Goal: Use online tool/utility: Utilize a website feature to perform a specific function

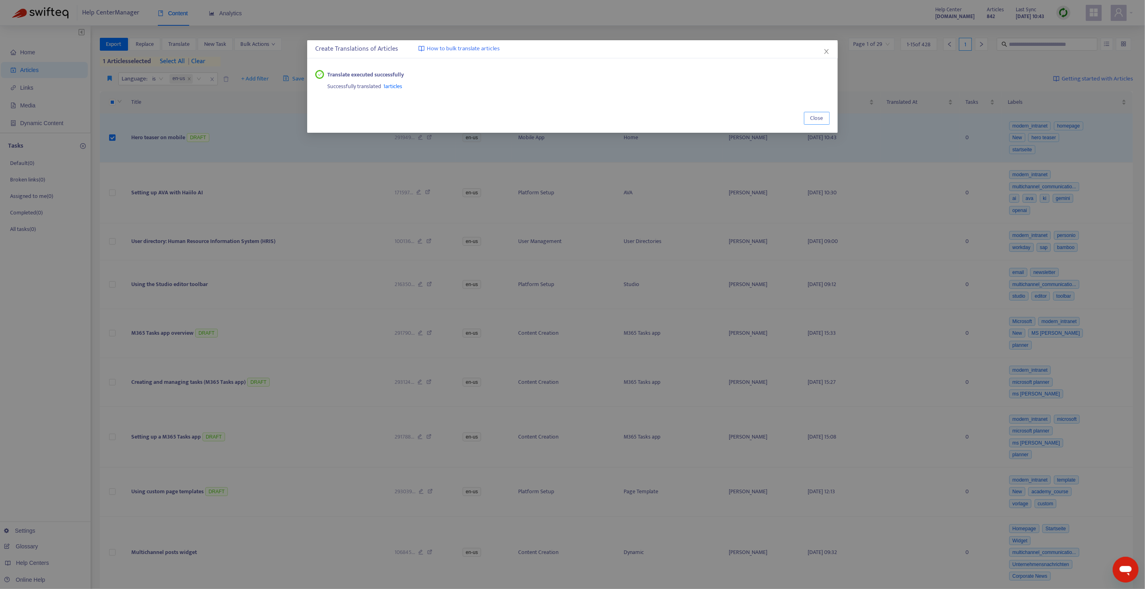
drag, startPoint x: 811, startPoint y: 120, endPoint x: 775, endPoint y: 121, distance: 35.8
click at [811, 120] on span "Close" at bounding box center [816, 118] width 13 height 9
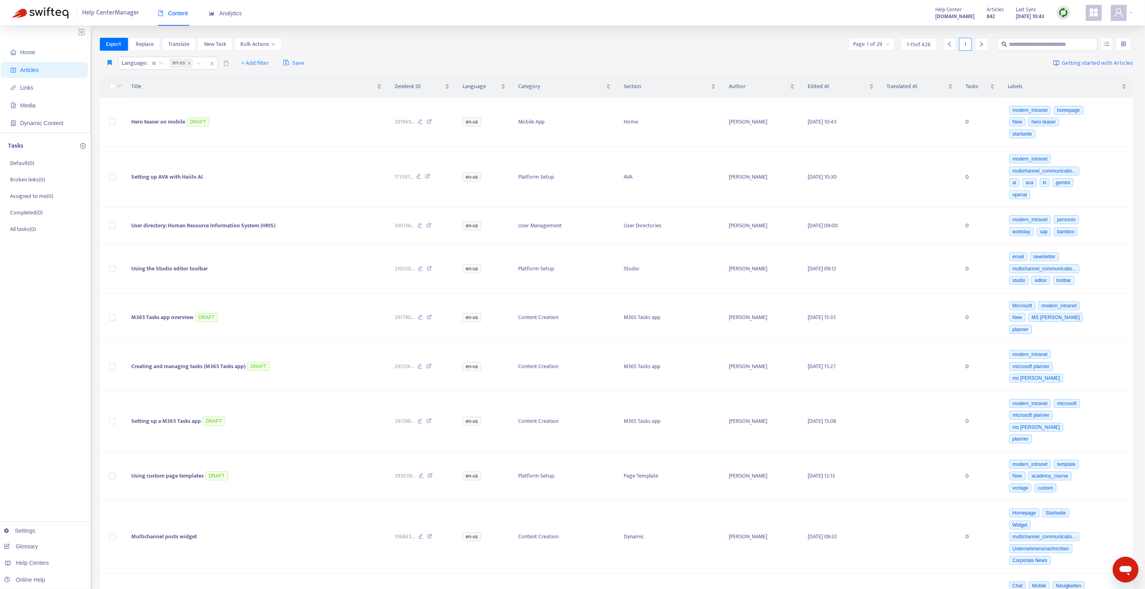
click at [1067, 12] on img at bounding box center [1063, 13] width 10 height 10
click at [1067, 28] on link "Quick Sync" at bounding box center [1080, 29] width 34 height 9
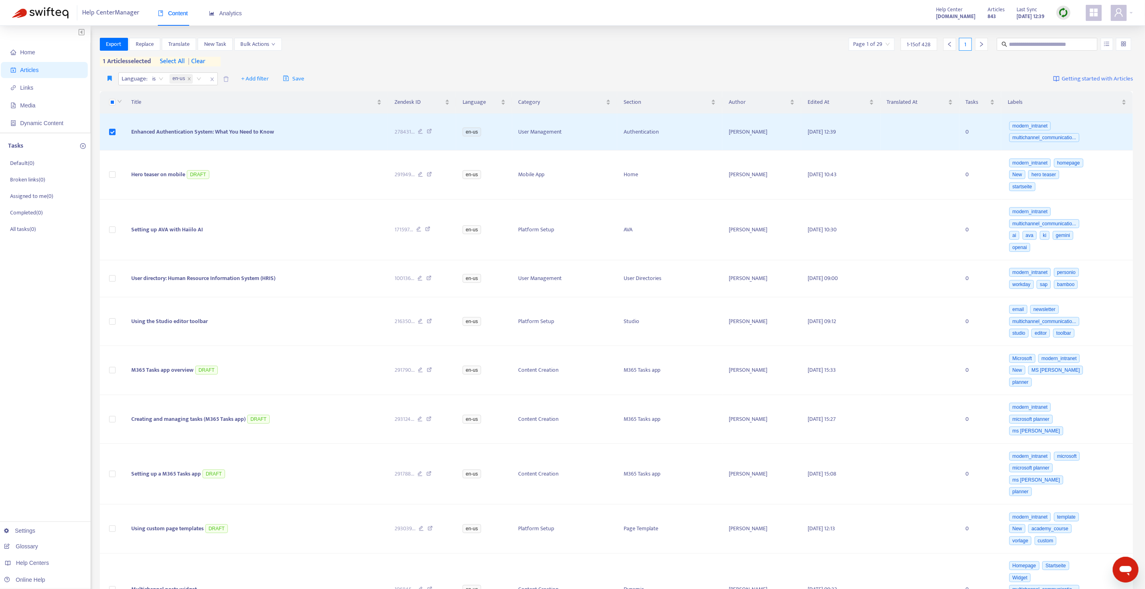
click at [181, 36] on div "Home Articles Links Media Dynamic Content Tasks Default ( 0 ) Broken links ( 0 …" at bounding box center [572, 489] width 1145 height 926
click at [179, 42] on span "Translate" at bounding box center [178, 44] width 21 height 9
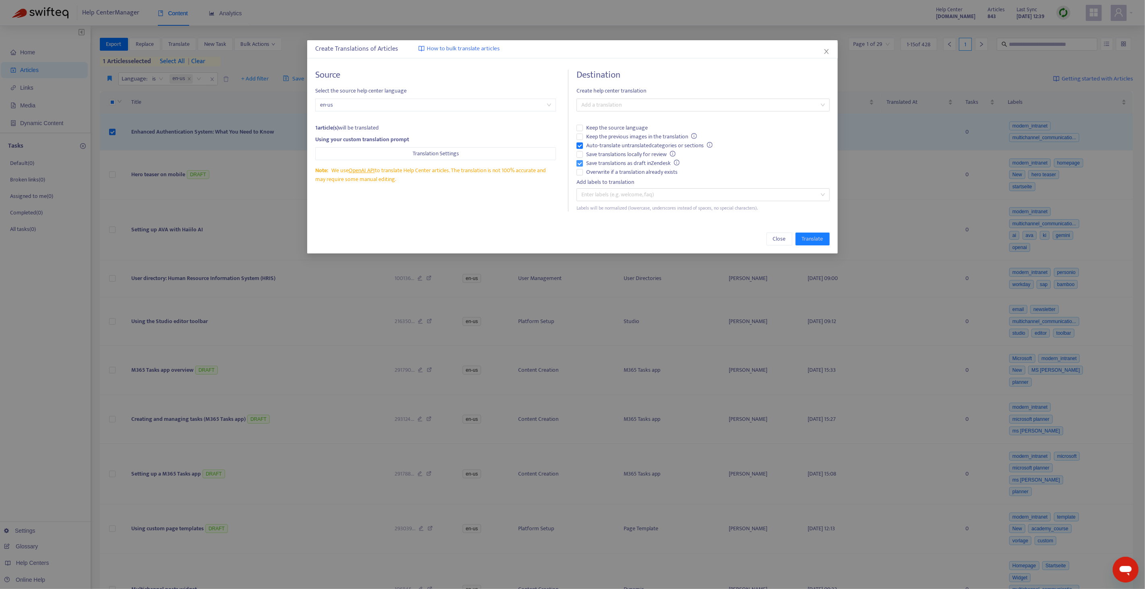
click at [618, 165] on span "Save translations as draft in Zendesk" at bounding box center [633, 163] width 100 height 9
drag, startPoint x: 606, startPoint y: 175, endPoint x: 605, endPoint y: 158, distance: 17.0
click at [606, 174] on span "Overwrite if a translation already exists" at bounding box center [632, 172] width 98 height 9
click at [600, 147] on span "Auto-translate untranslated categories or sections" at bounding box center [649, 145] width 133 height 9
click at [691, 107] on div at bounding box center [698, 105] width 241 height 10
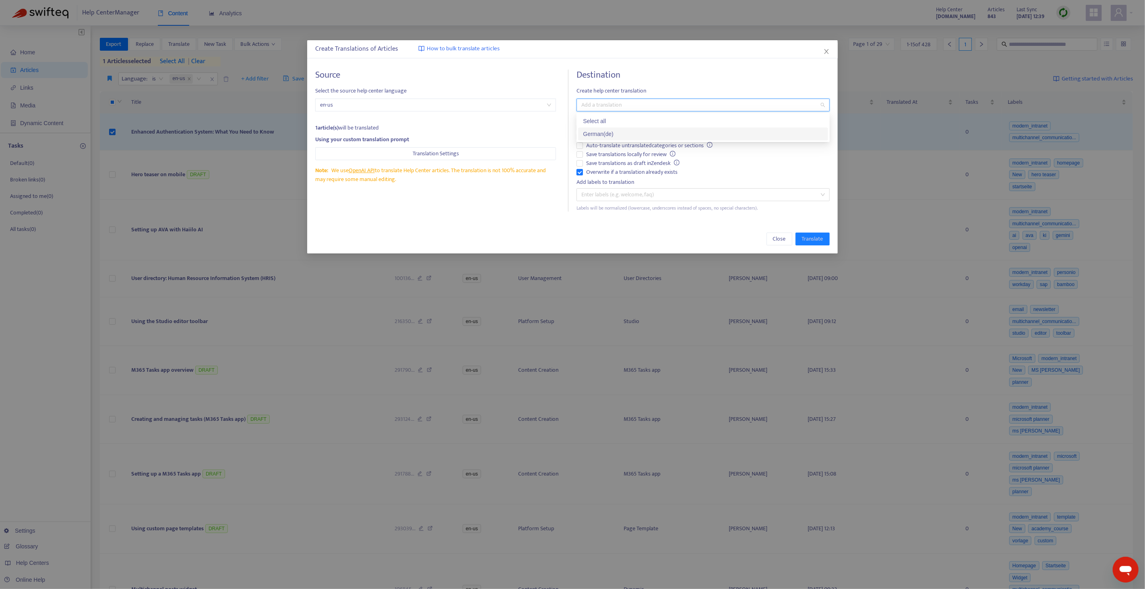
click at [588, 135] on div "German ( de )" at bounding box center [703, 134] width 240 height 9
click at [758, 238] on div "Close Translate" at bounding box center [572, 239] width 514 height 13
click at [804, 238] on span "Translate" at bounding box center [812, 239] width 21 height 9
